Goal: Task Accomplishment & Management: Manage account settings

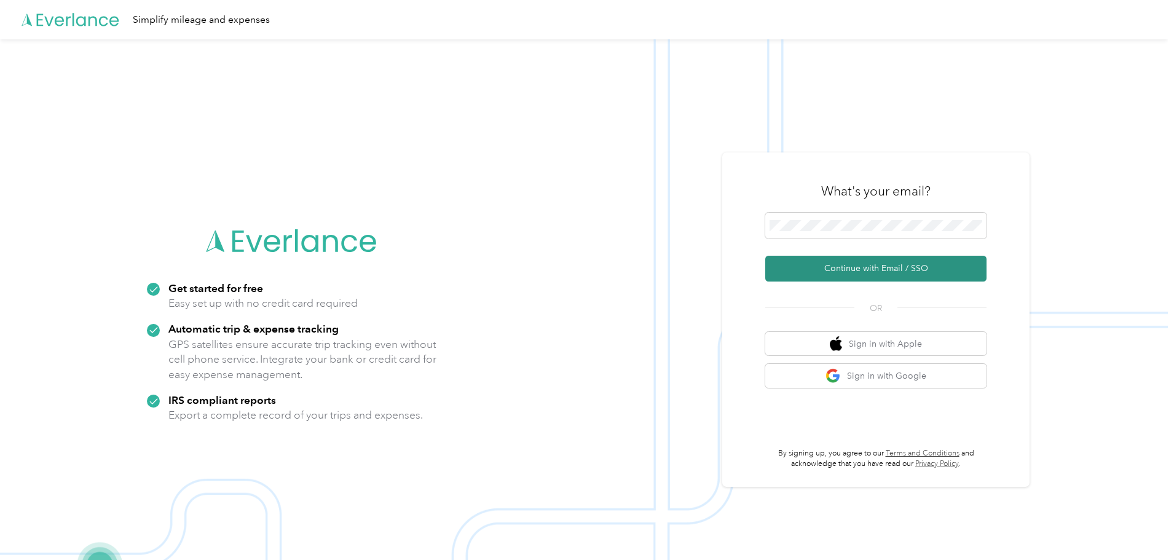
click at [860, 266] on button "Continue with Email / SSO" at bounding box center [875, 269] width 221 height 26
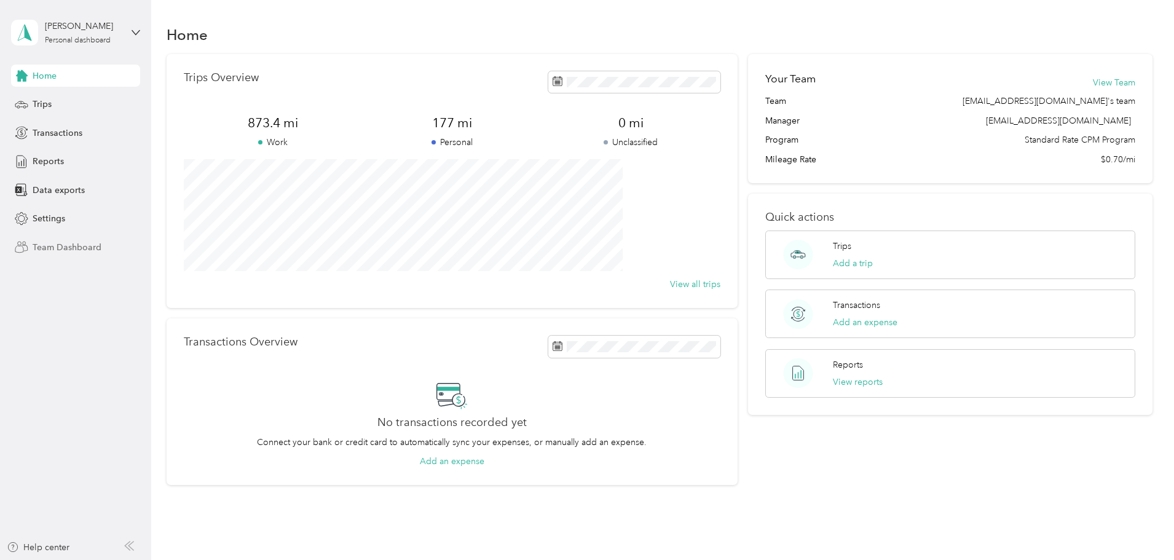
click at [61, 246] on span "Team Dashboard" at bounding box center [67, 247] width 69 height 13
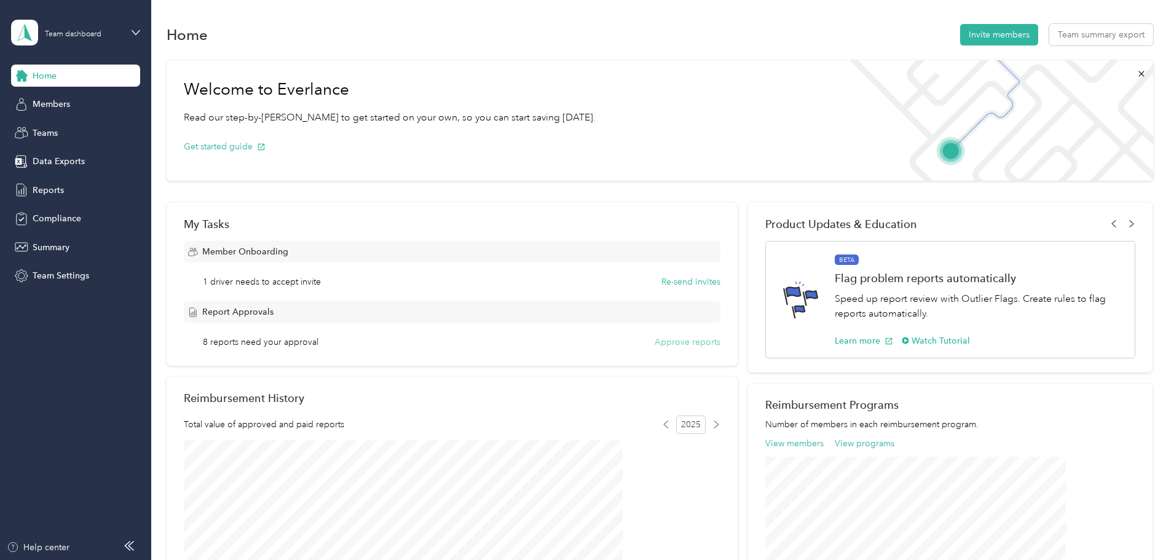
click at [685, 337] on button "Approve reports" at bounding box center [687, 342] width 66 height 13
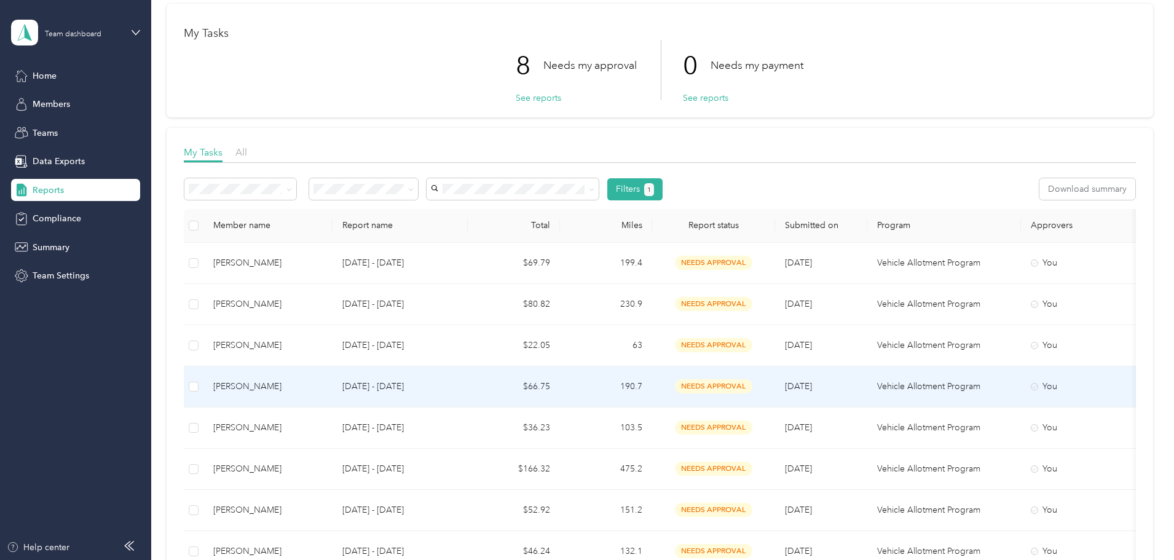
scroll to position [152, 0]
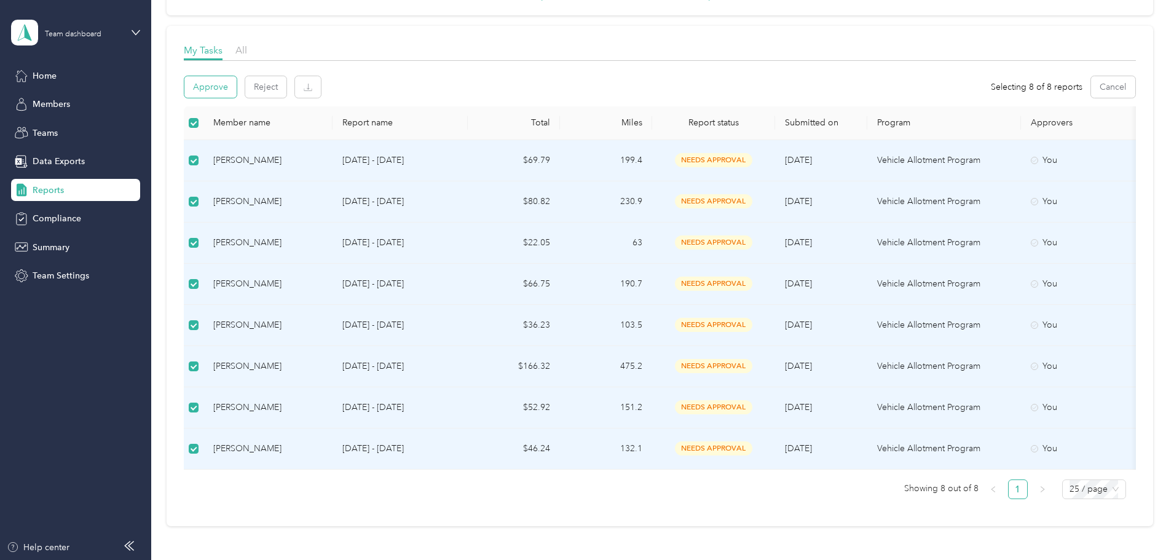
click at [237, 79] on button "Approve" at bounding box center [210, 87] width 52 height 22
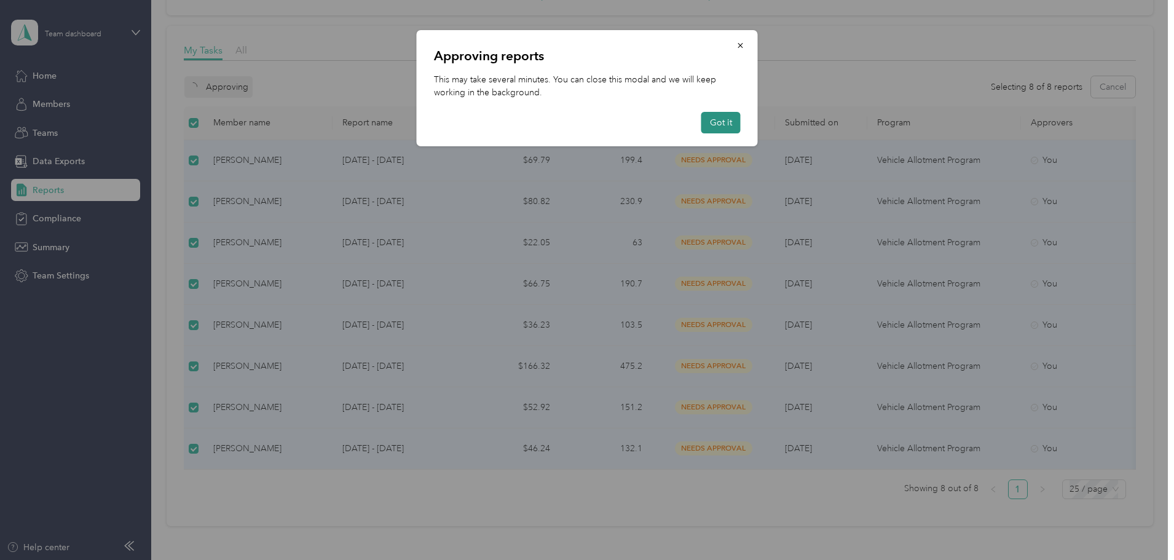
click at [728, 132] on button "Got it" at bounding box center [720, 123] width 39 height 22
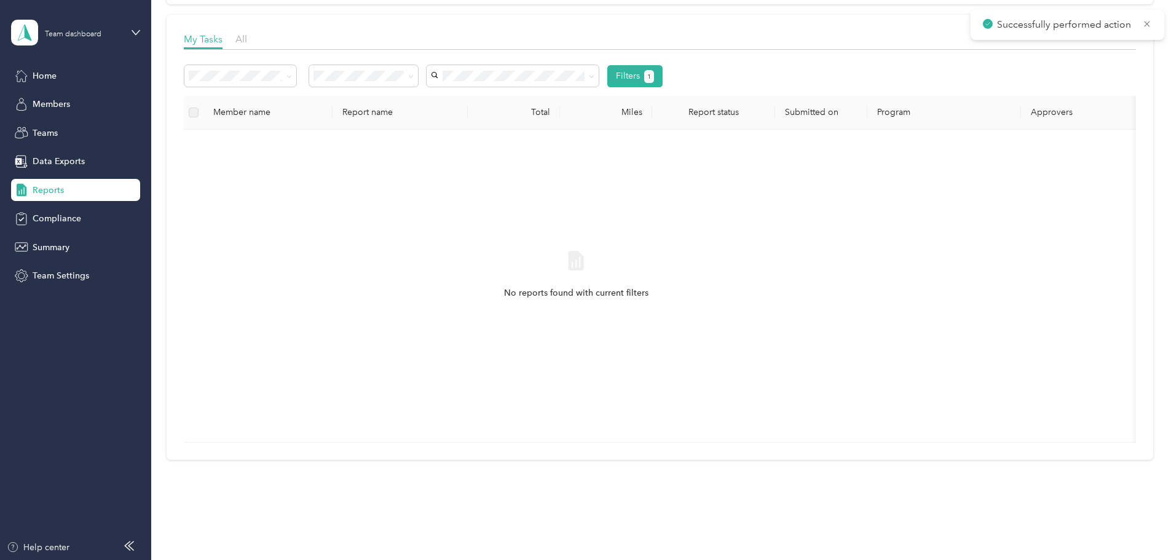
scroll to position [199, 0]
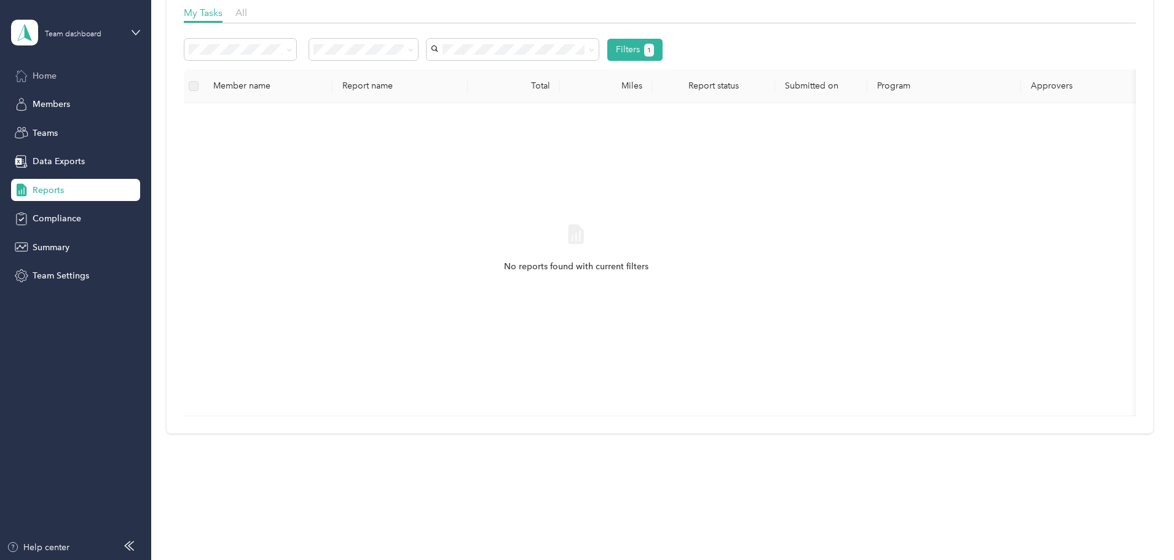
click at [52, 69] on span "Home" at bounding box center [45, 75] width 24 height 13
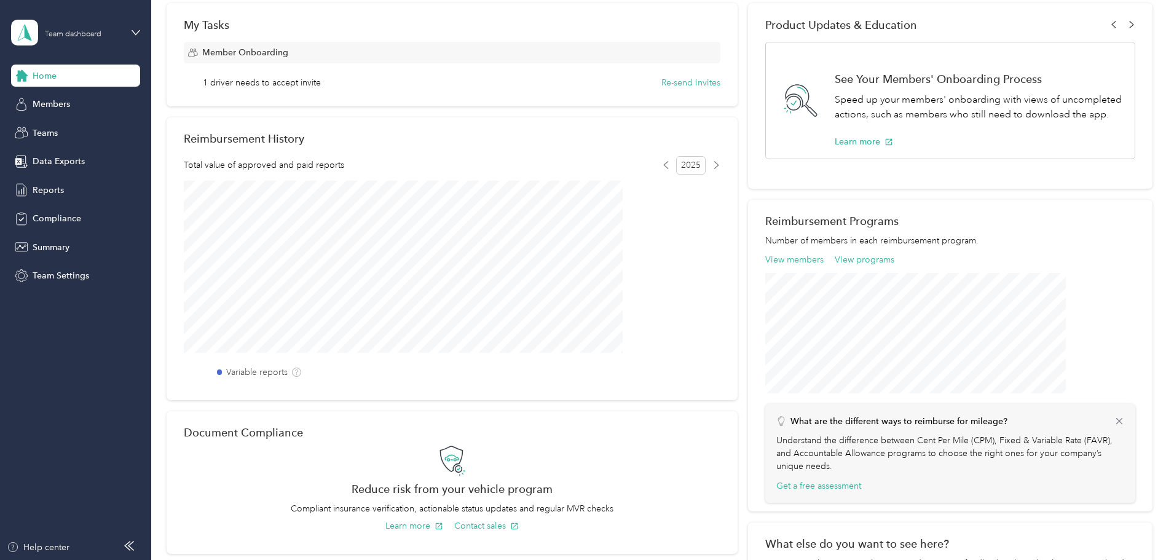
click at [365, 94] on div "My Tasks Member Onboarding 1 driver needs to accept invite Re-send invites" at bounding box center [452, 54] width 571 height 103
click at [703, 87] on button "Re-send invites" at bounding box center [690, 82] width 59 height 13
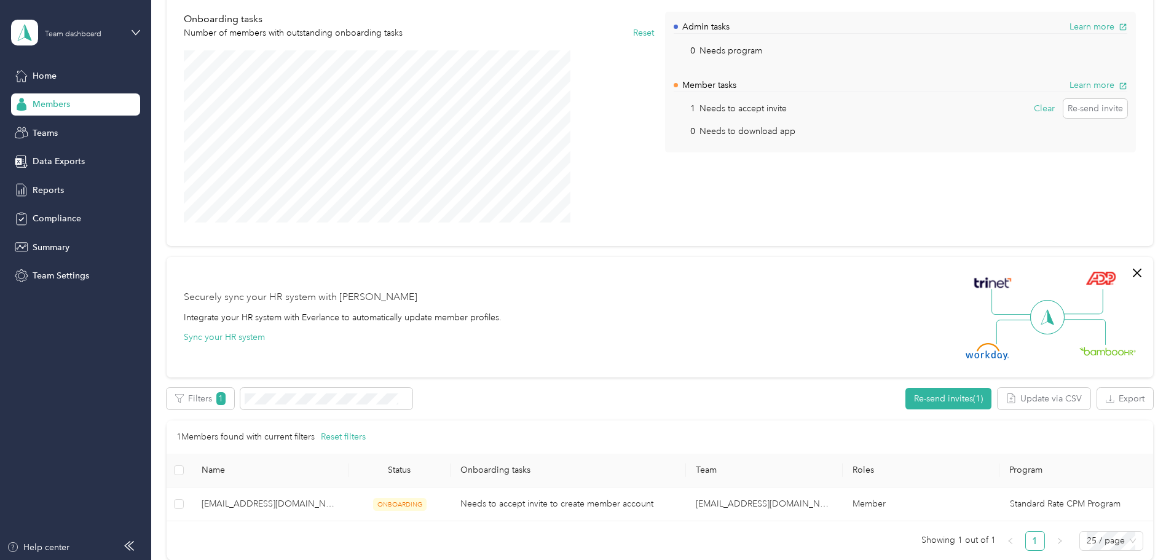
scroll to position [205, 0]
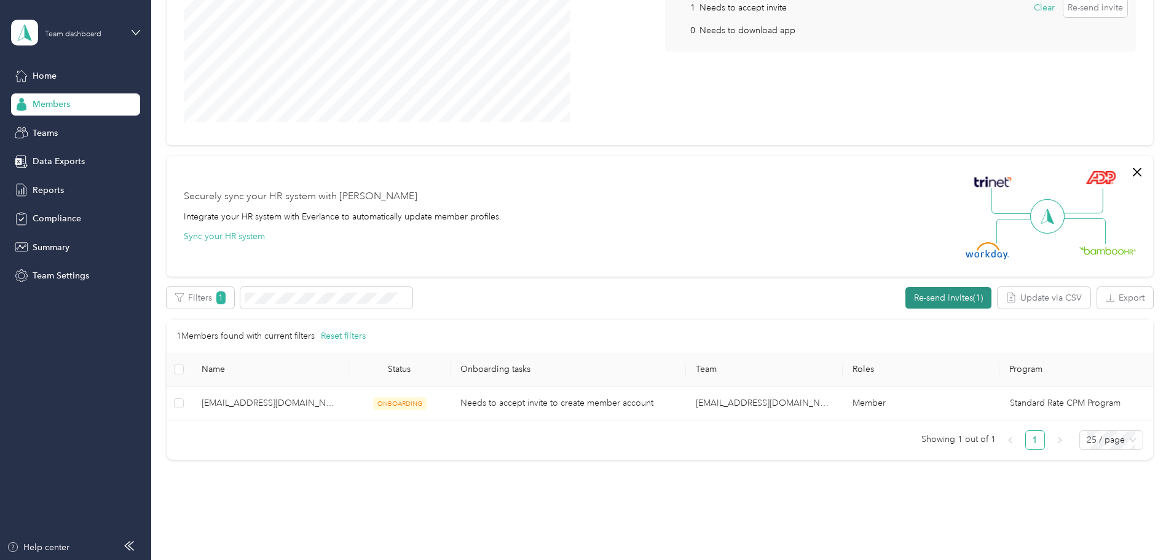
click at [905, 300] on button "Re-send invites (1)" at bounding box center [948, 298] width 86 height 22
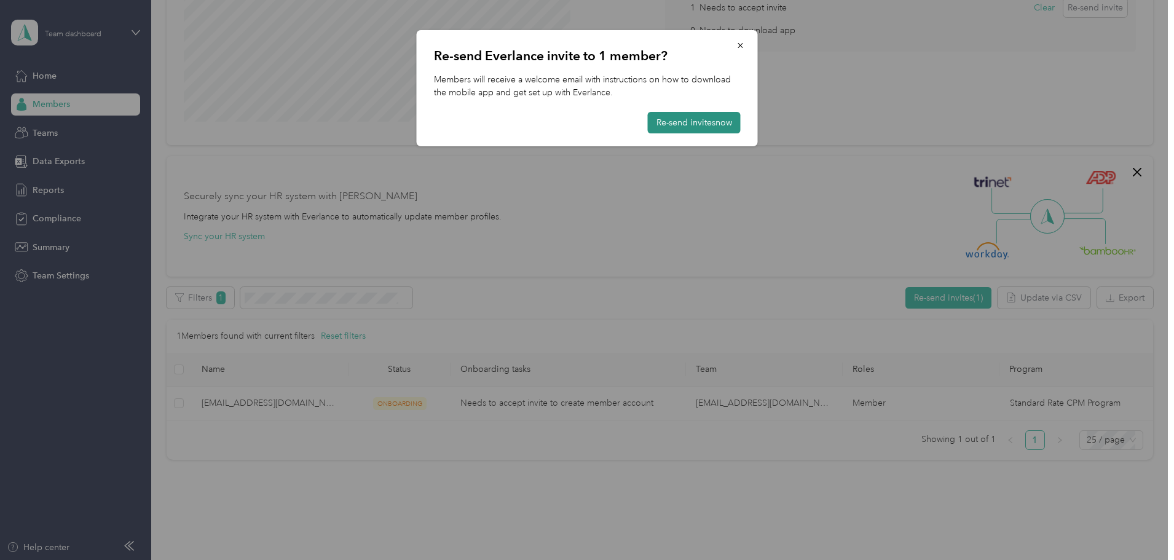
click at [678, 119] on button "Re-send invites now" at bounding box center [694, 123] width 93 height 22
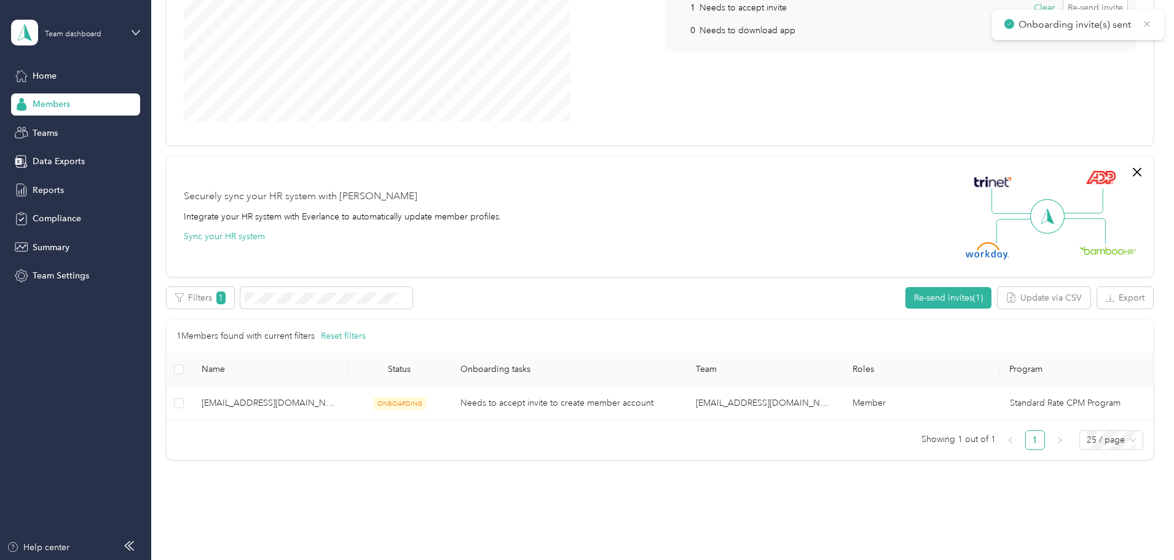
click at [1152, 26] on icon at bounding box center [1147, 23] width 10 height 11
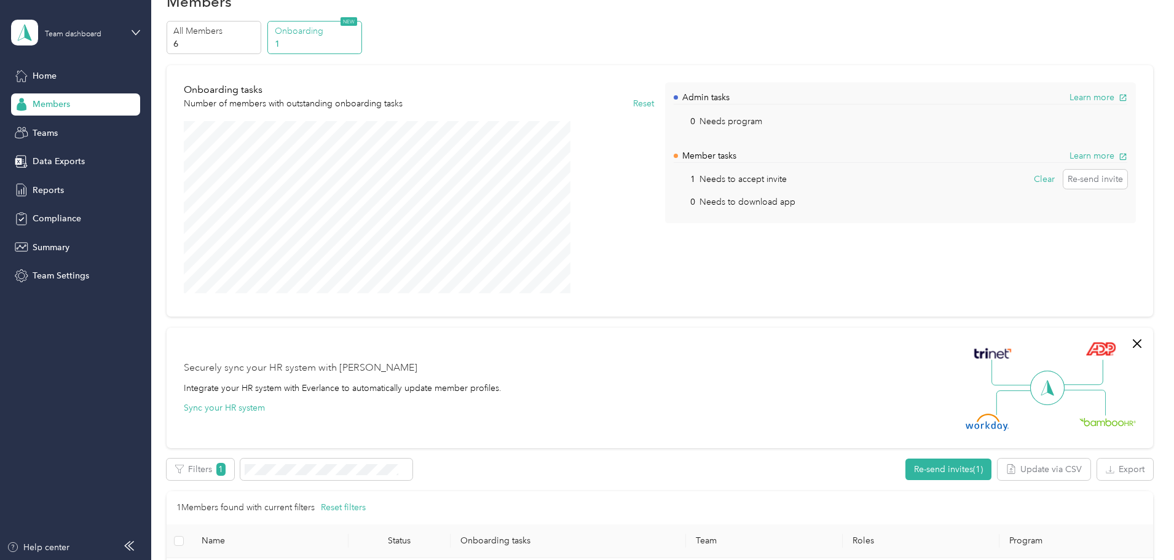
scroll to position [0, 0]
